Goal: Information Seeking & Learning: Compare options

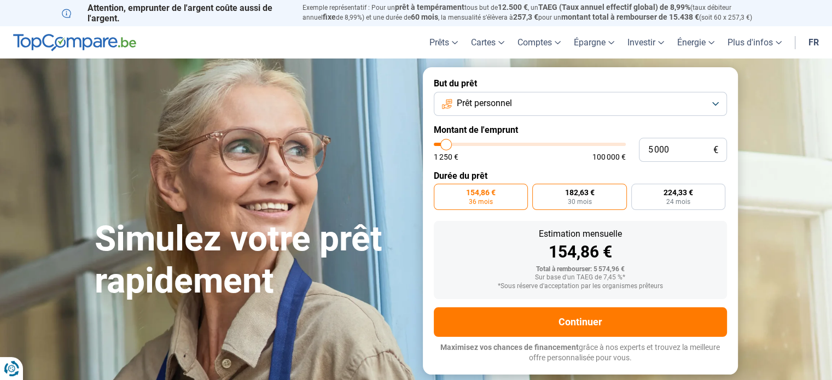
click at [546, 205] on label "182,63 € 30 mois" at bounding box center [579, 197] width 95 height 26
click at [539, 191] on input "182,63 € 30 mois" at bounding box center [535, 187] width 7 height 7
radio input "true"
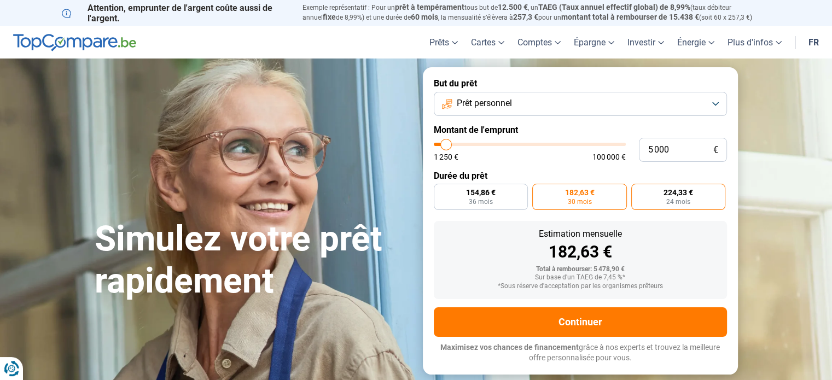
click at [664, 192] on span "224,33 €" at bounding box center [678, 193] width 30 height 8
click at [638, 191] on input "224,33 € 24 mois" at bounding box center [634, 187] width 7 height 7
radio input "true"
type input "7 000"
type input "7000"
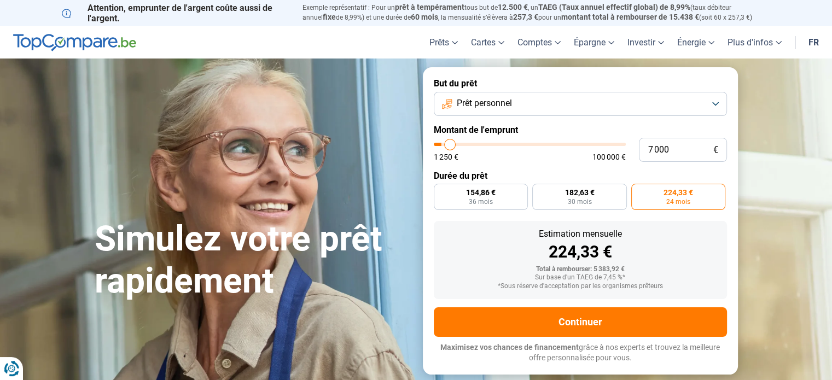
type input "7 500"
type input "7500"
type input "7 750"
type input "7750"
type input "8 500"
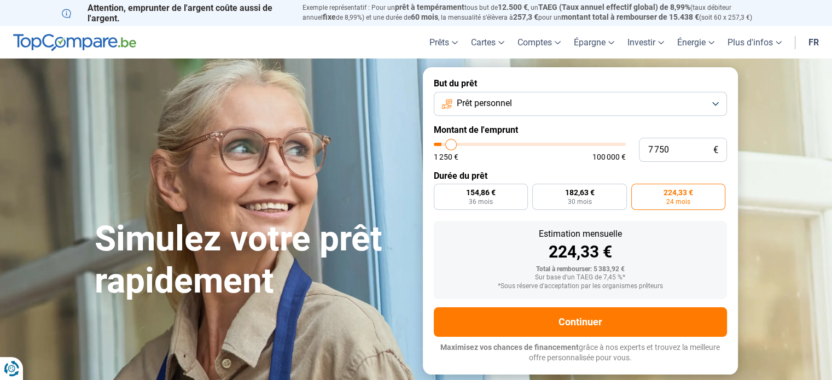
type input "8500"
type input "9 000"
type input "9000"
type input "9 750"
type input "9750"
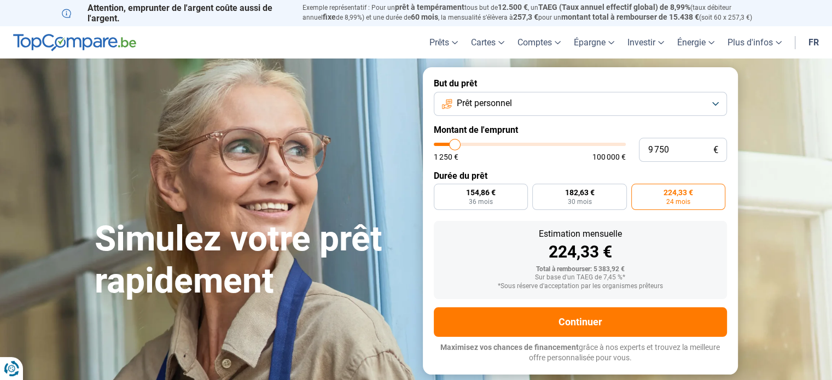
type input "10 250"
type input "10250"
type input "10 500"
type input "10500"
type input "11 000"
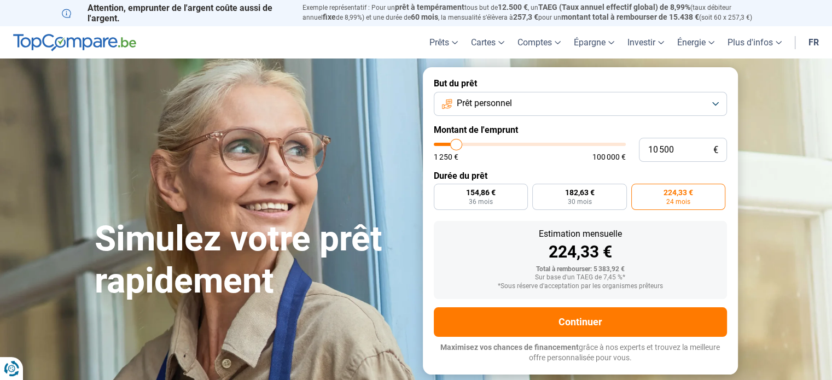
type input "11000"
type input "11 500"
type input "11500"
type input "12 000"
type input "12000"
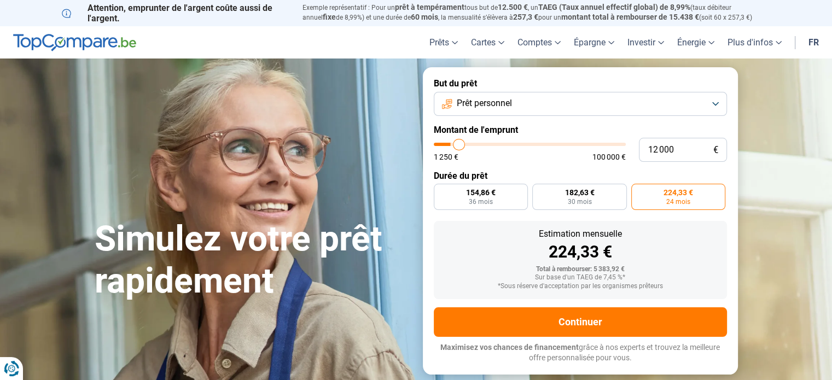
type input "12 500"
type input "12500"
type input "12 750"
type input "12750"
type input "12 500"
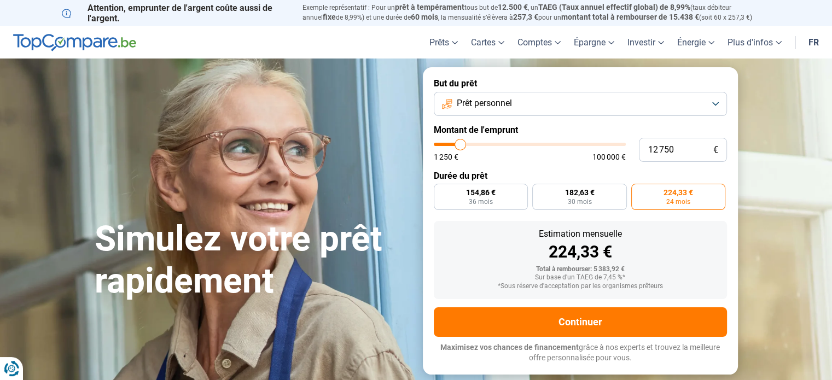
type input "12500"
type input "12 250"
type input "12250"
type input "12 000"
type input "12000"
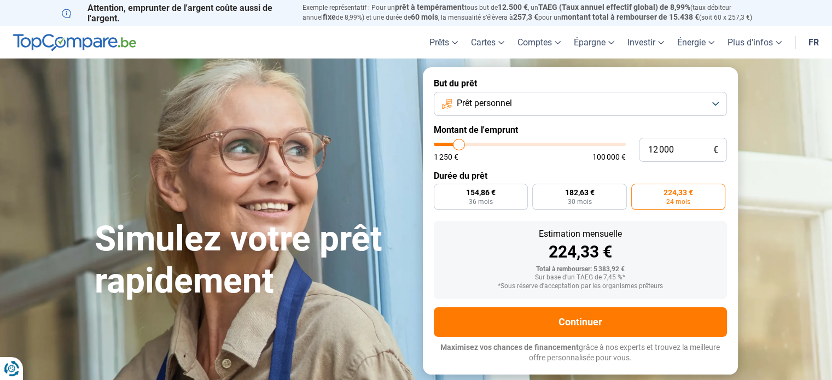
type input "11 750"
type input "11750"
type input "11 500"
type input "11500"
type input "11 000"
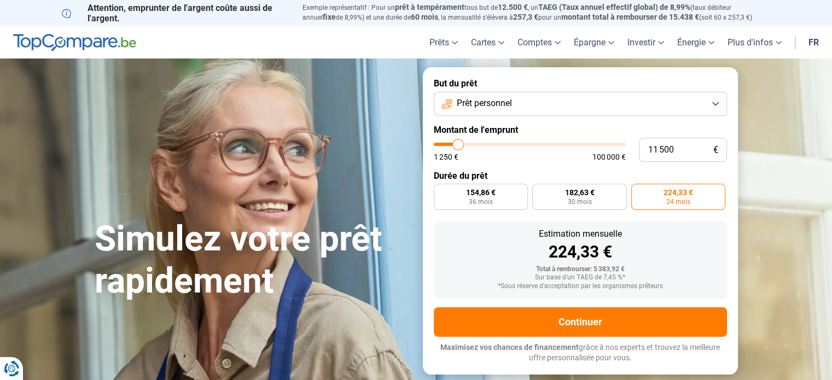
type input "11000"
type input "10 500"
type input "10500"
type input "10 250"
type input "10250"
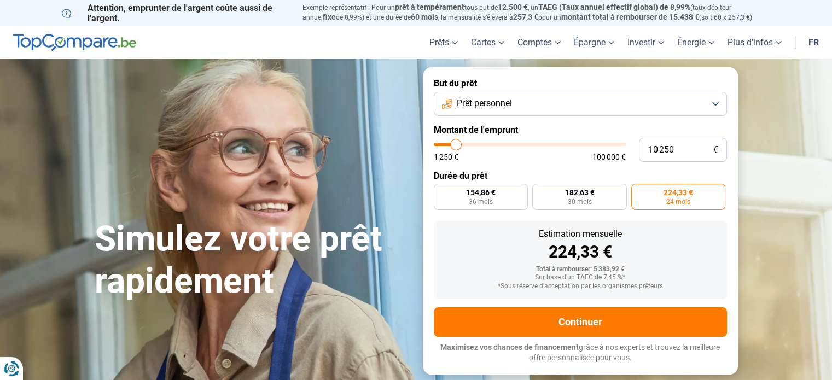
type input "9 750"
type input "9750"
type input "9 500"
type input "9500"
type input "9 250"
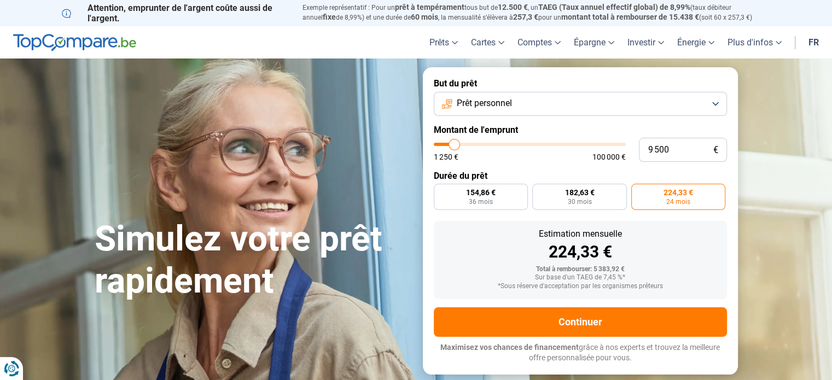
type input "9250"
type input "9 000"
type input "9000"
type input "8 750"
type input "8750"
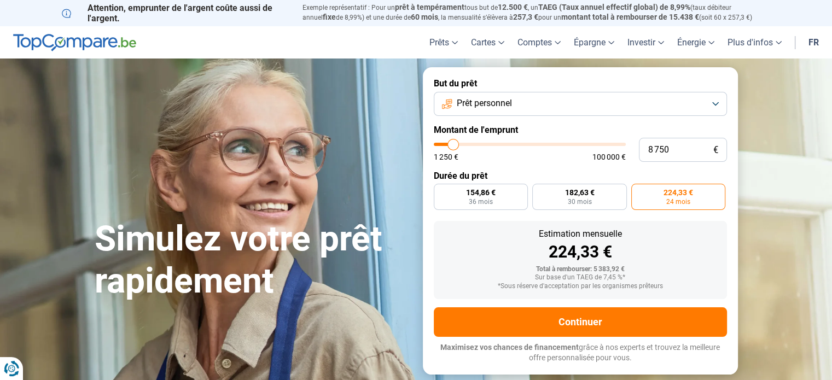
type input "9 000"
type input "9000"
type input "9 250"
type input "9250"
type input "9 500"
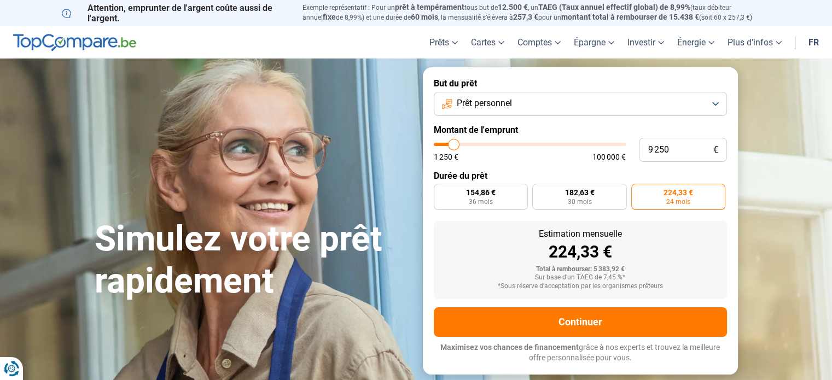
type input "9500"
type input "9 750"
type input "9750"
type input "10 000"
type input "10000"
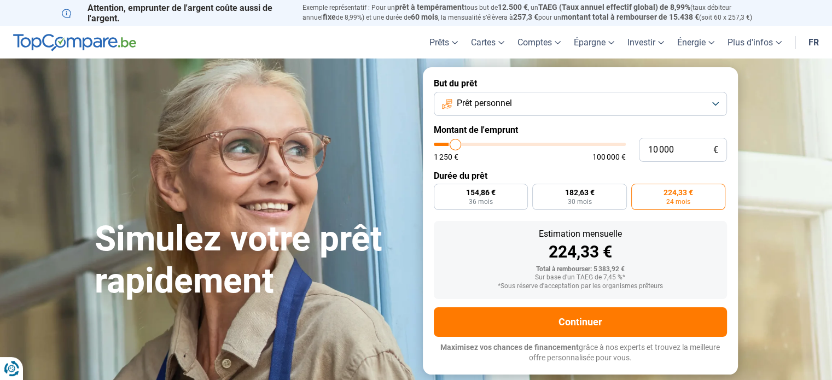
type input "10 250"
type input "10250"
type input "10 500"
type input "10500"
type input "10 750"
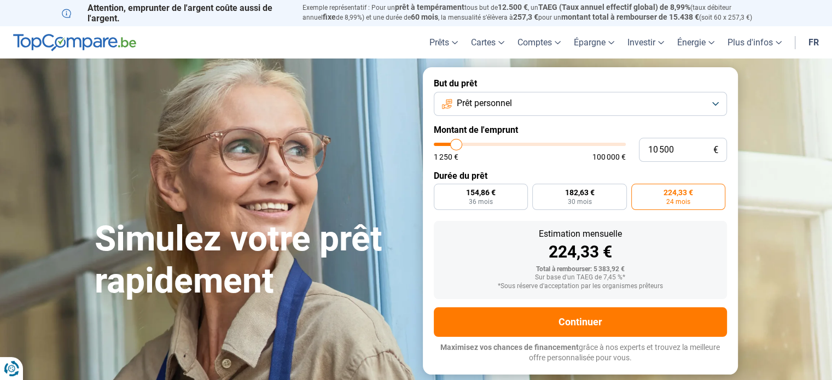
type input "10750"
type input "10 500"
type input "10500"
type input "10 250"
type input "10250"
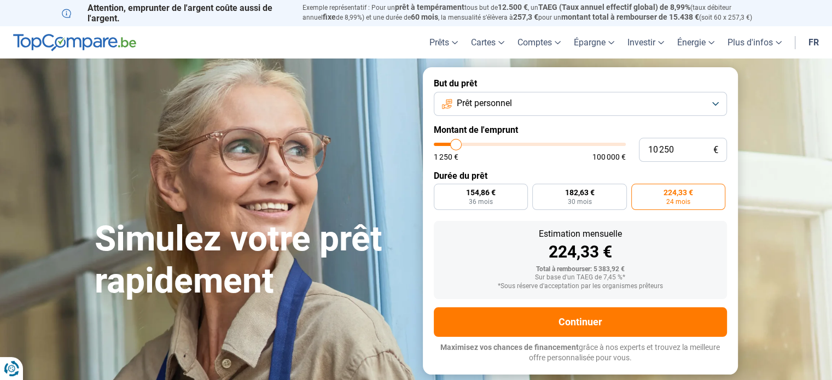
type input "10 000"
type input "10000"
type input "9 750"
type input "9750"
type input "9 500"
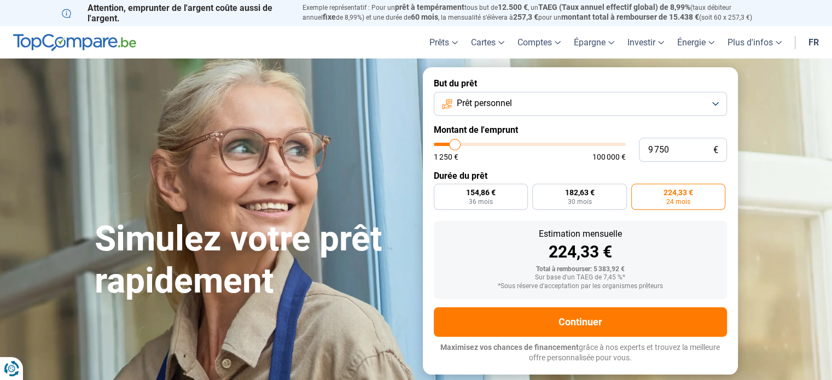
type input "9500"
type input "9 750"
type input "9750"
type input "10 000"
type input "10000"
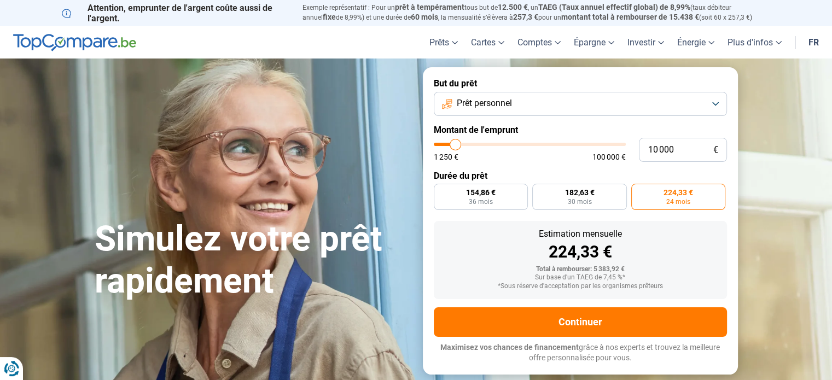
type input "10 250"
drag, startPoint x: 450, startPoint y: 146, endPoint x: 456, endPoint y: 144, distance: 5.9
type input "10250"
click at [456, 144] on input "range" at bounding box center [530, 144] width 192 height 3
radio input "false"
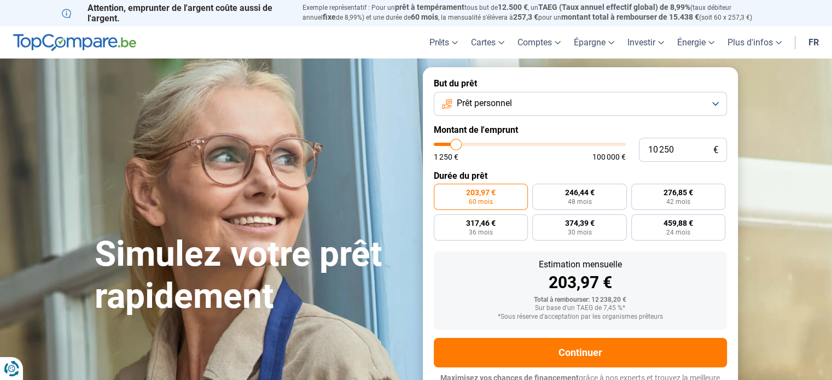
scroll to position [15, 0]
